Goal: Information Seeking & Learning: Learn about a topic

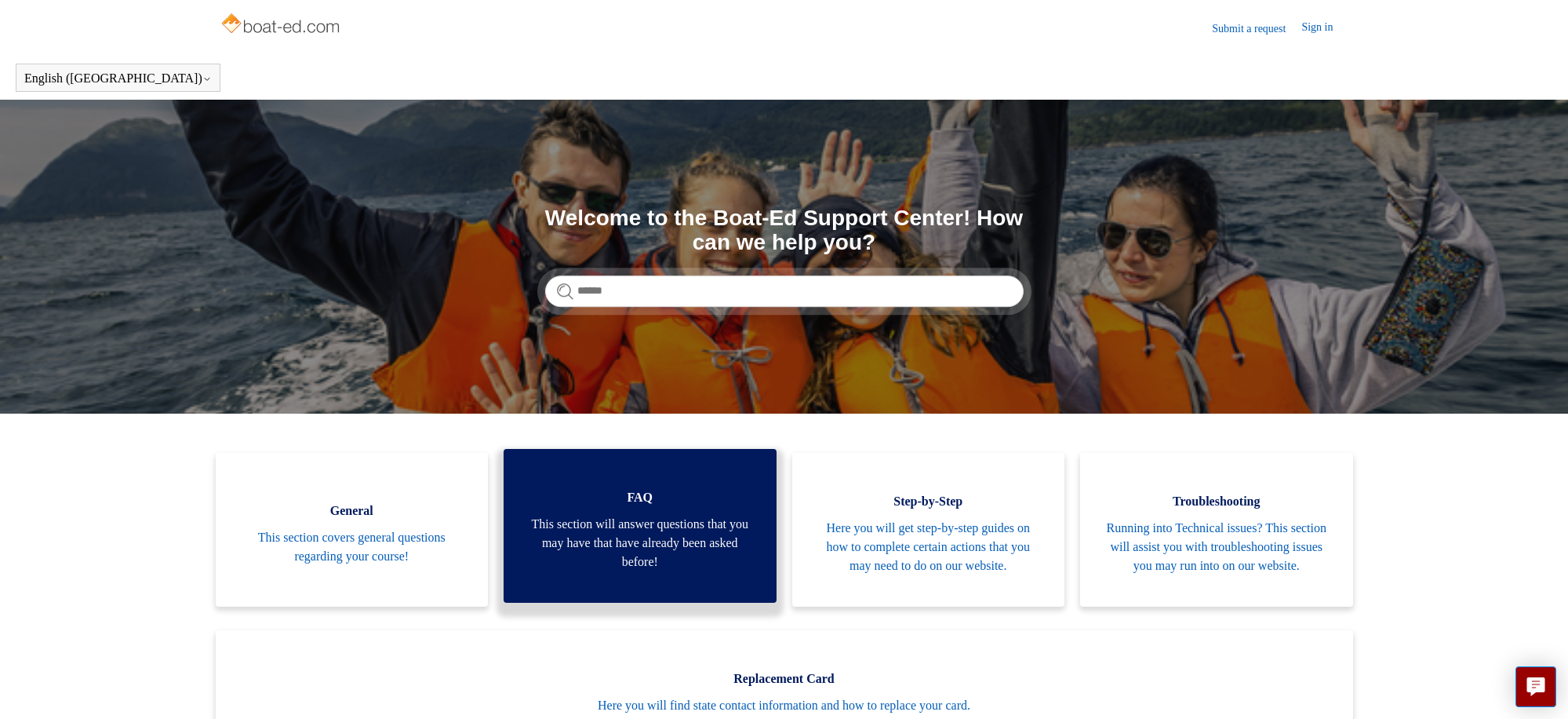
click at [608, 499] on span "FAQ" at bounding box center [640, 498] width 226 height 19
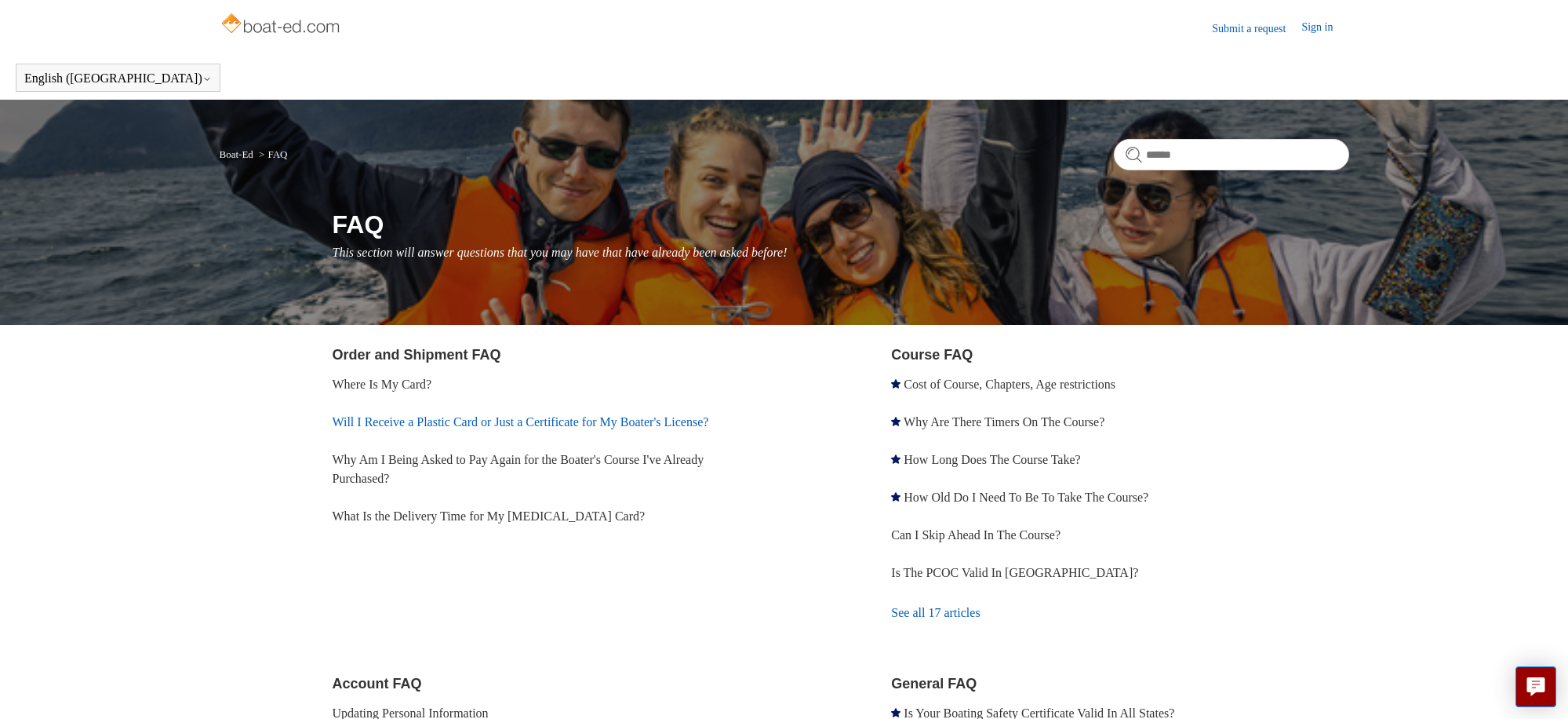
click at [644, 419] on link "Will I Receive a Plastic Card or Just a Certificate for My Boater's License?" at bounding box center [521, 421] width 377 height 13
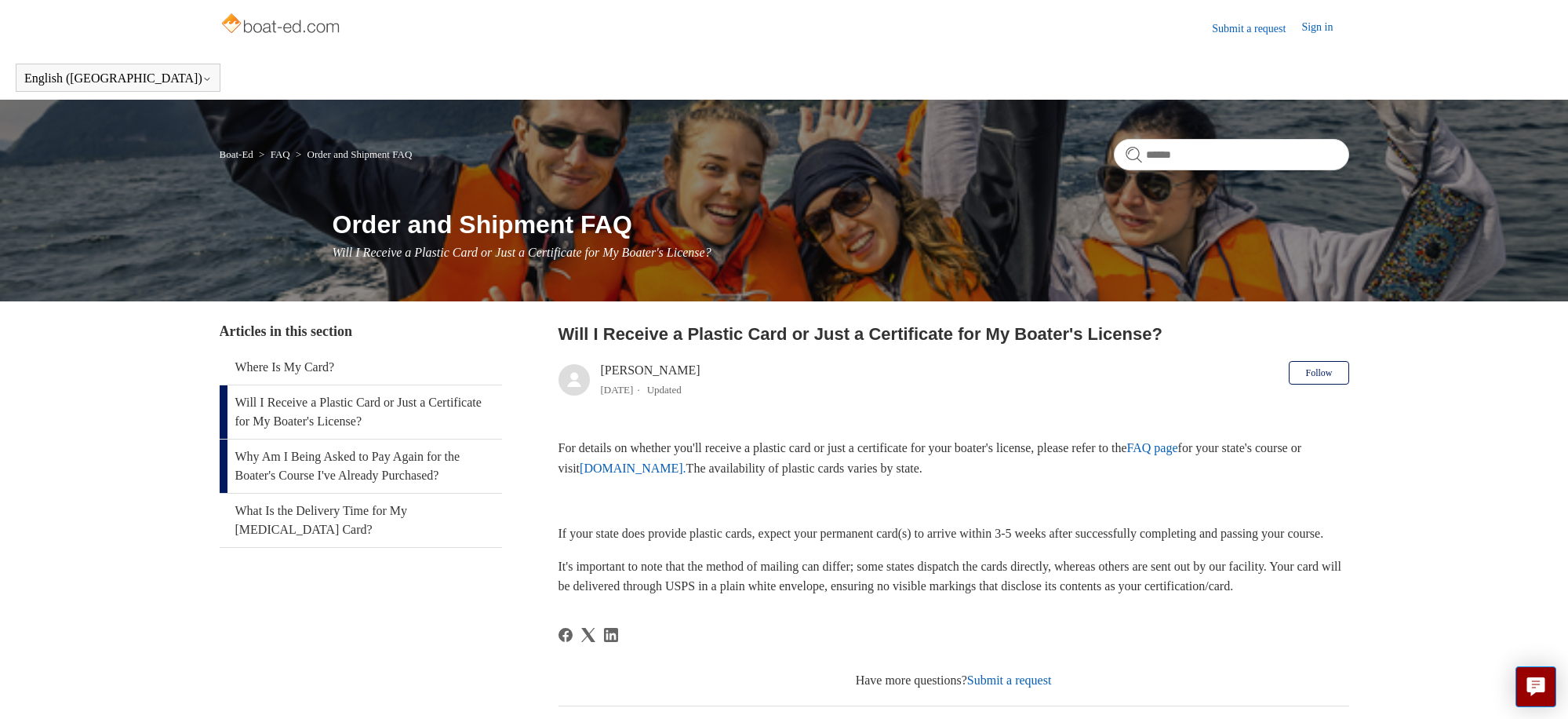
click at [379, 471] on link "Why Am I Being Asked to Pay Again for the Boater's Course I've Already Purchase…" at bounding box center [360, 467] width 283 height 54
